Goal: Information Seeking & Learning: Understand process/instructions

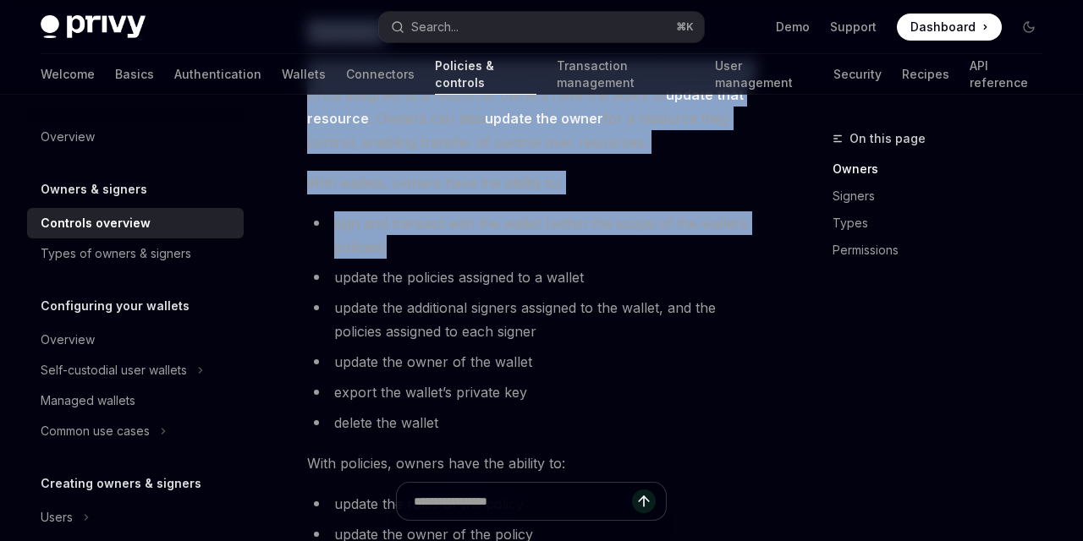
drag, startPoint x: 303, startPoint y: 223, endPoint x: 524, endPoint y: 254, distance: 222.8
click at [524, 254] on li "sign and transact with the wallet (within the scope of the wallet’s policies)" at bounding box center [530, 234] width 447 height 47
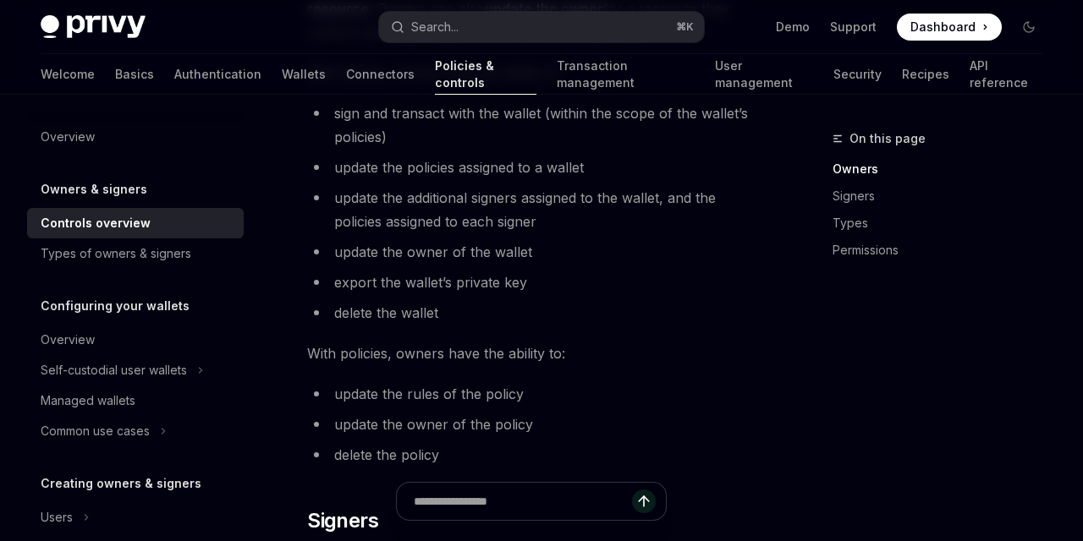
scroll to position [766, 0]
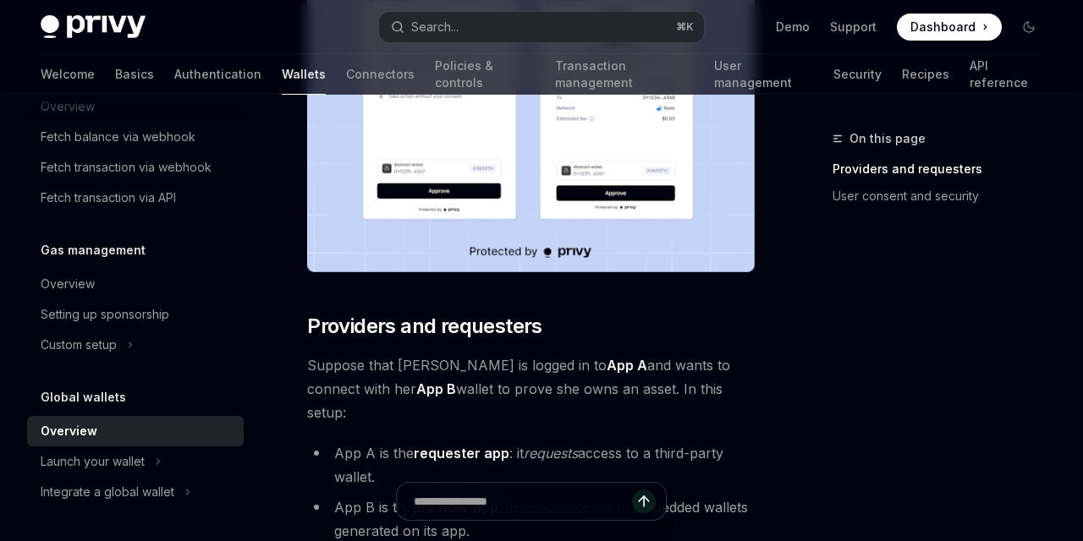
scroll to position [387, 0]
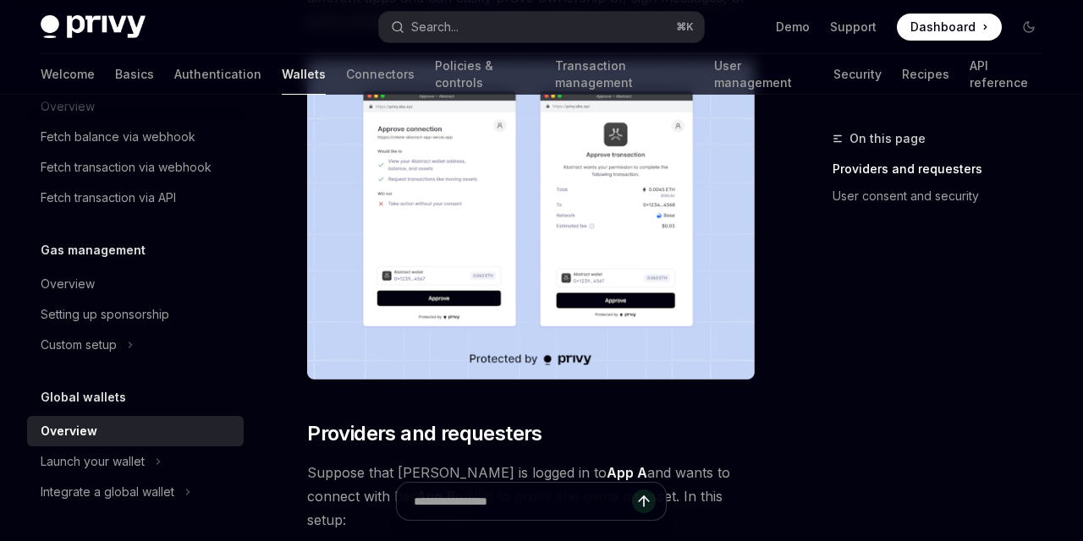
click at [498, 214] on img at bounding box center [530, 220] width 447 height 320
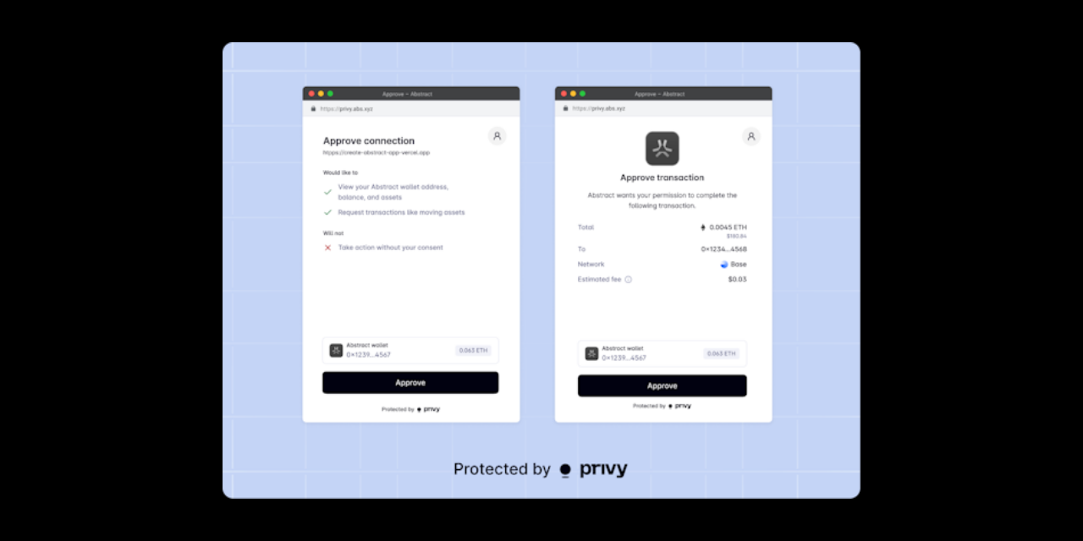
scroll to position [912, 0]
click at [996, 233] on div at bounding box center [541, 270] width 1083 height 541
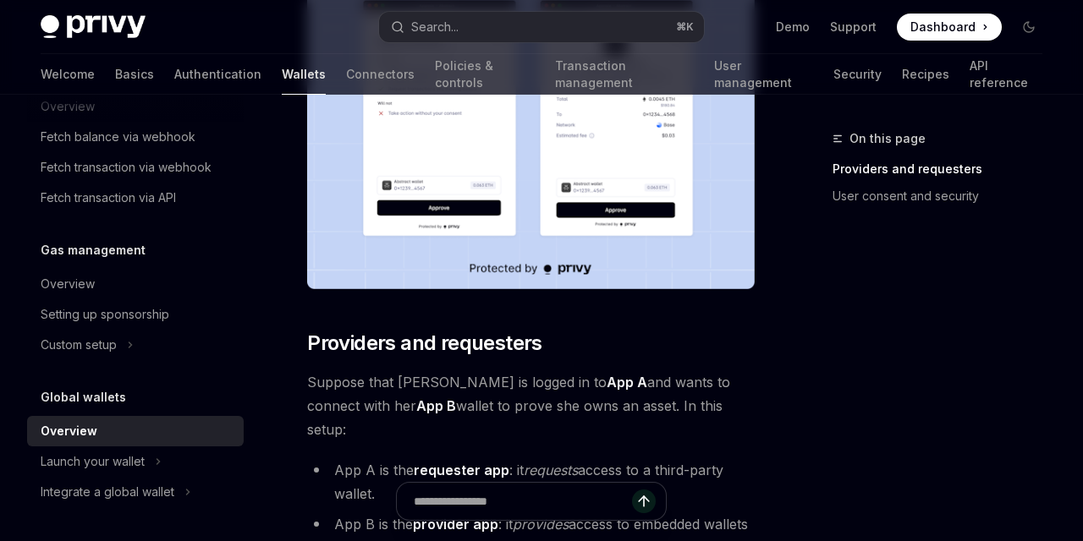
scroll to position [507, 0]
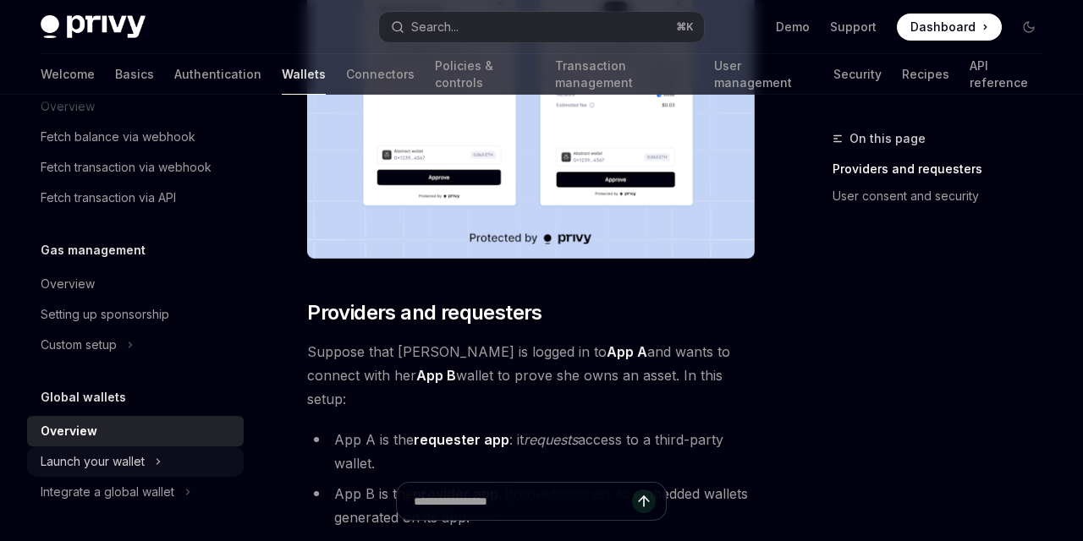
click at [192, 458] on button "Launch your wallet" at bounding box center [135, 462] width 217 height 30
type textarea "*"
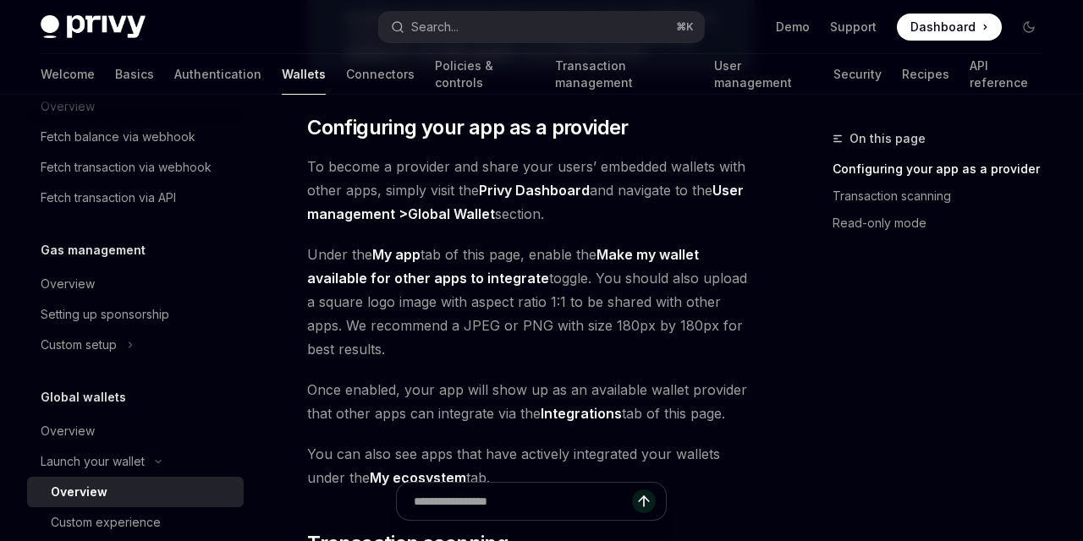
scroll to position [393, 0]
